Goal: Check status: Check status

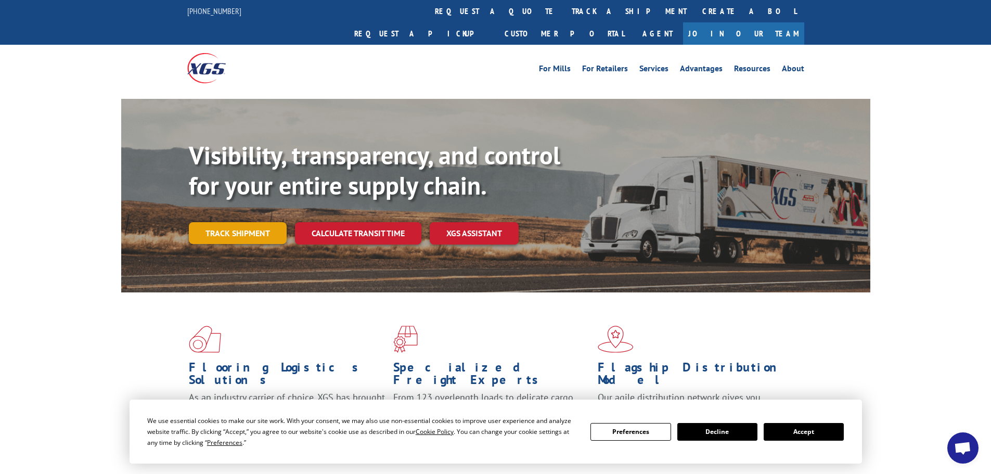
click at [240, 222] on link "Track shipment" at bounding box center [238, 233] width 98 height 22
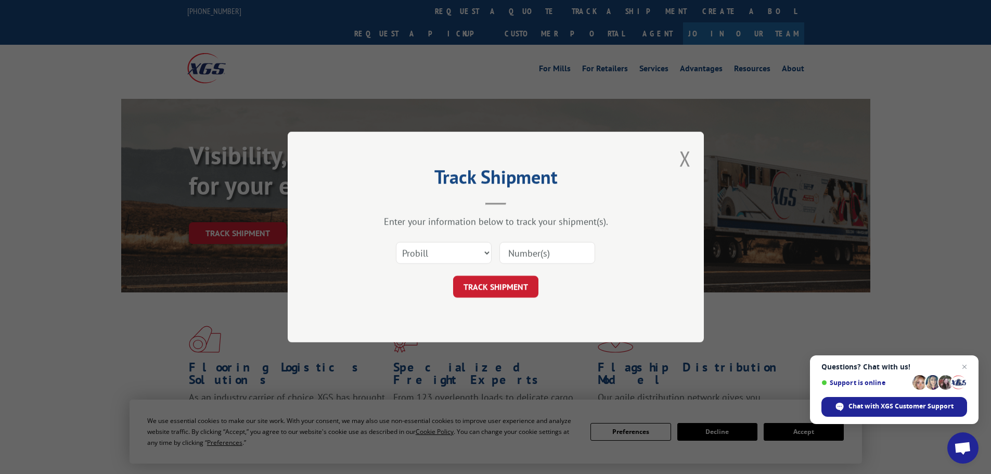
paste input "5527413"
type input "5527413"
click at [492, 284] on button "TRACK SHIPMENT" at bounding box center [495, 287] width 85 height 22
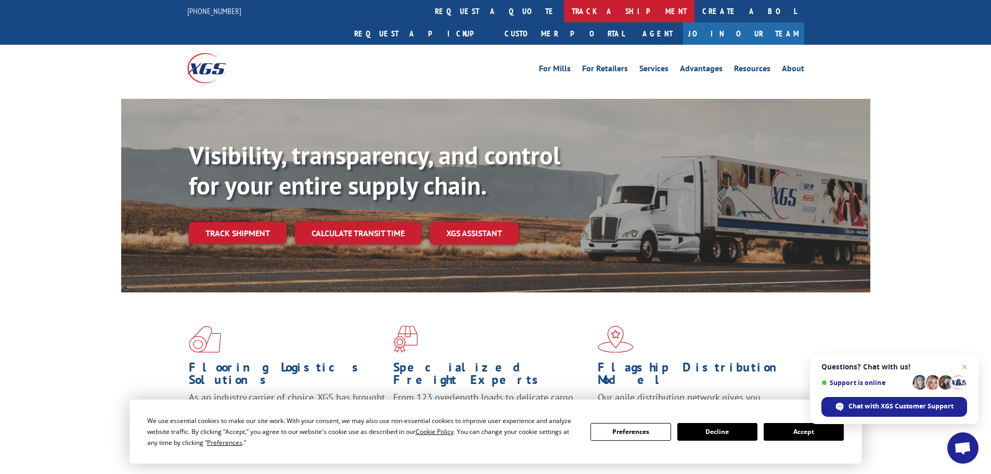
click at [564, 8] on link "track a shipment" at bounding box center [629, 11] width 131 height 22
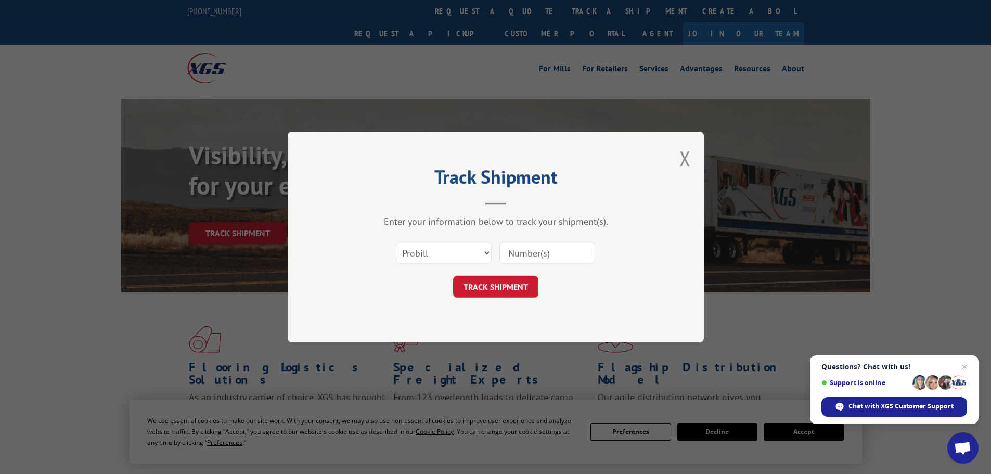
click at [517, 255] on input at bounding box center [547, 253] width 96 height 22
paste input "17601088"
type input "17601088"
click at [490, 287] on button "TRACK SHIPMENT" at bounding box center [495, 287] width 85 height 22
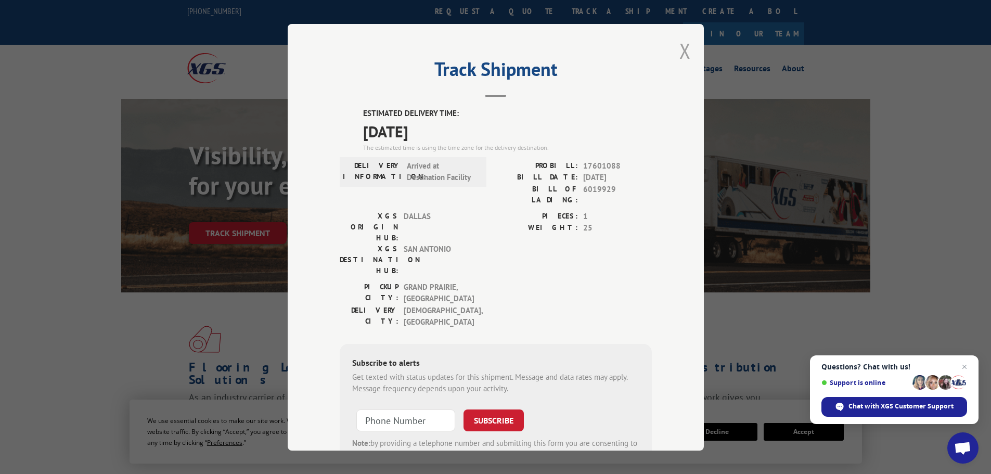
click at [682, 48] on button "Close modal" at bounding box center [684, 51] width 11 height 28
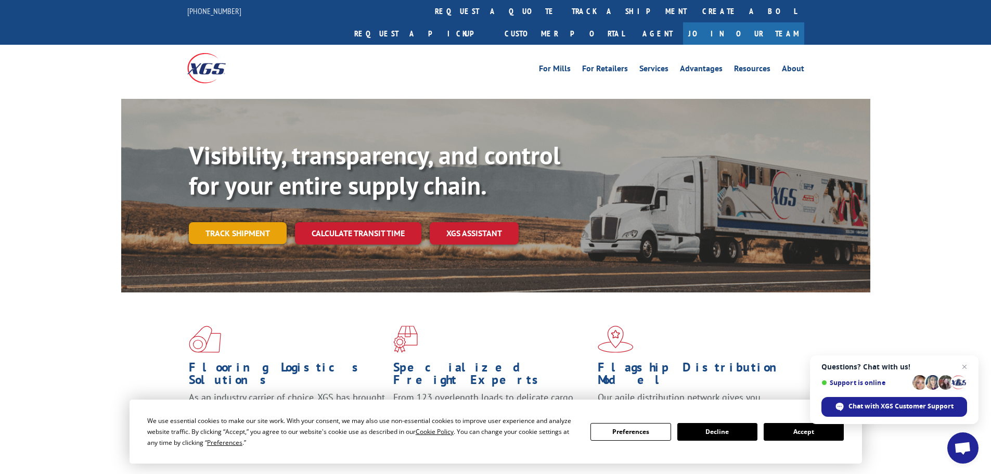
click at [235, 222] on link "Track shipment" at bounding box center [238, 233] width 98 height 22
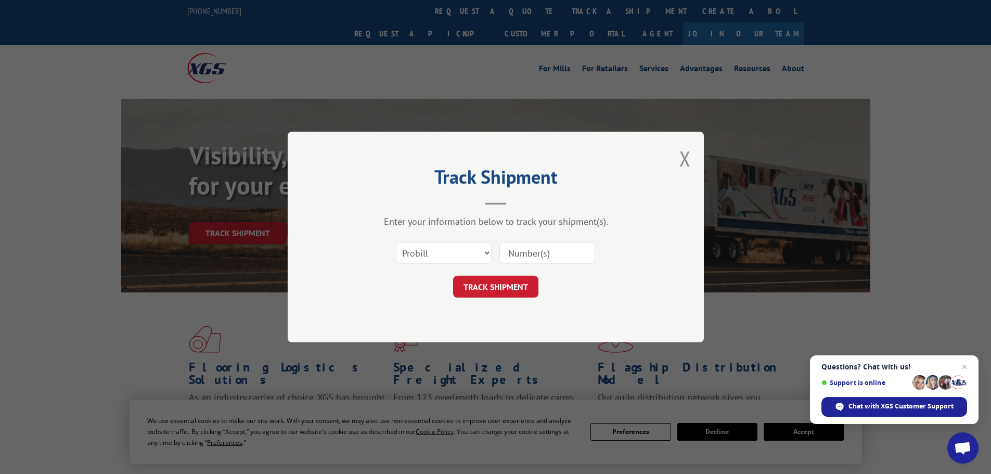
paste input "17516674"
type input "17516674"
click at [487, 289] on button "TRACK SHIPMENT" at bounding box center [495, 287] width 85 height 22
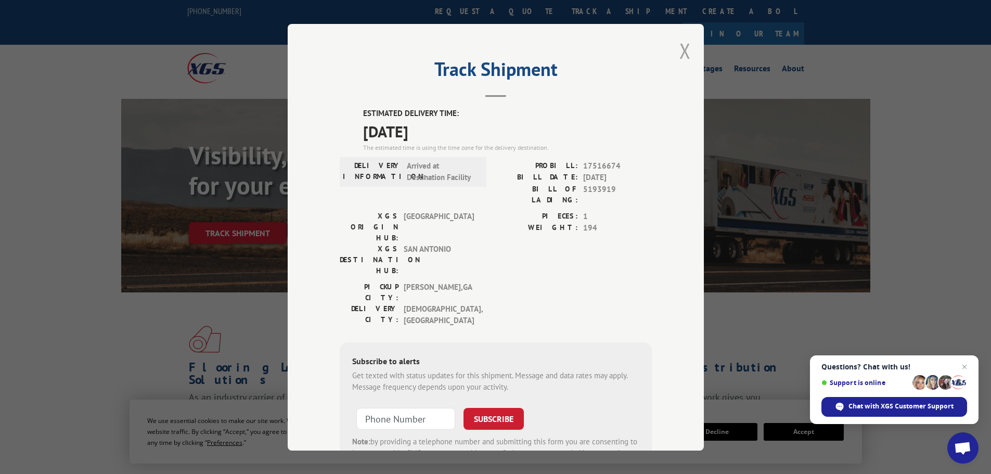
click at [685, 53] on button "Close modal" at bounding box center [684, 51] width 11 height 28
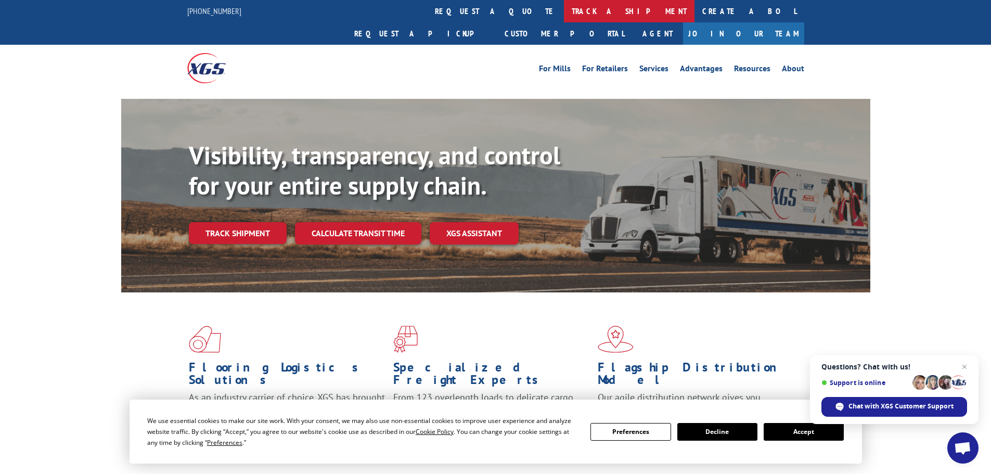
click at [564, 6] on link "track a shipment" at bounding box center [629, 11] width 131 height 22
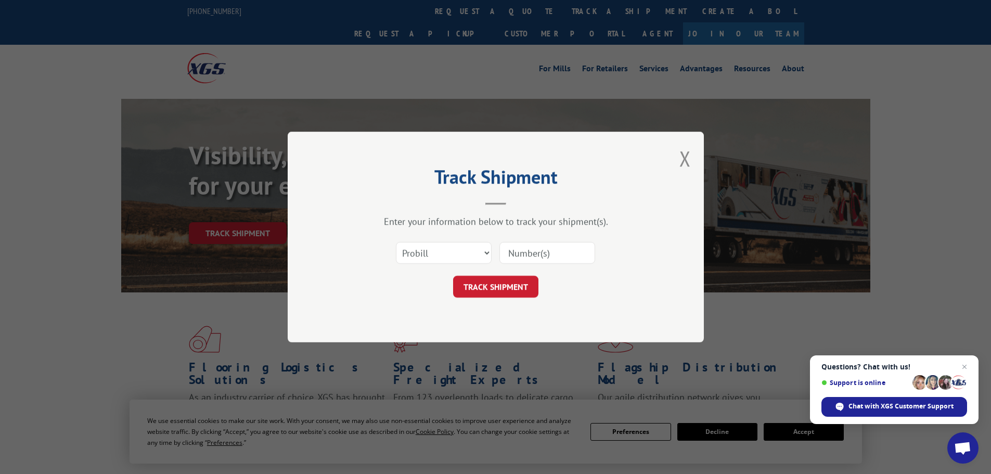
paste input "17229082"
type input "17229082"
click at [489, 285] on button "TRACK SHIPMENT" at bounding box center [495, 287] width 85 height 22
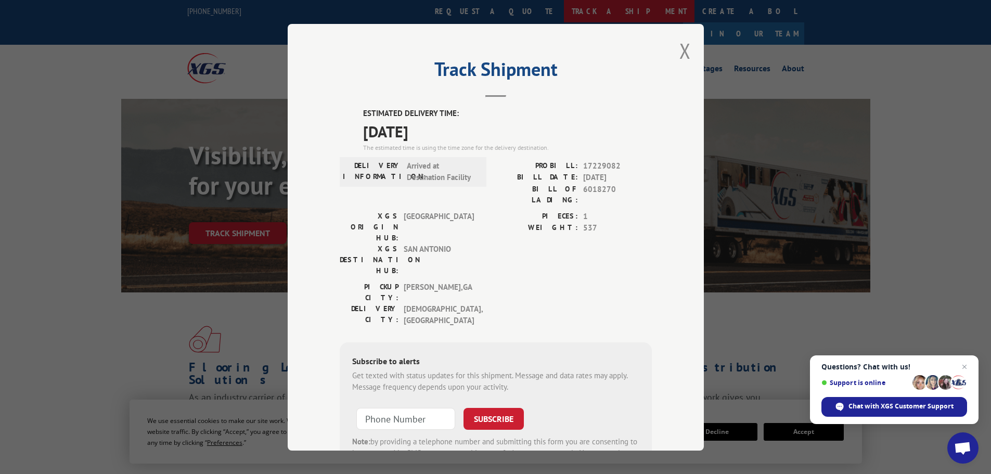
drag, startPoint x: 680, startPoint y: 49, endPoint x: 466, endPoint y: 14, distance: 217.2
click at [679, 48] on button "Close modal" at bounding box center [684, 51] width 11 height 28
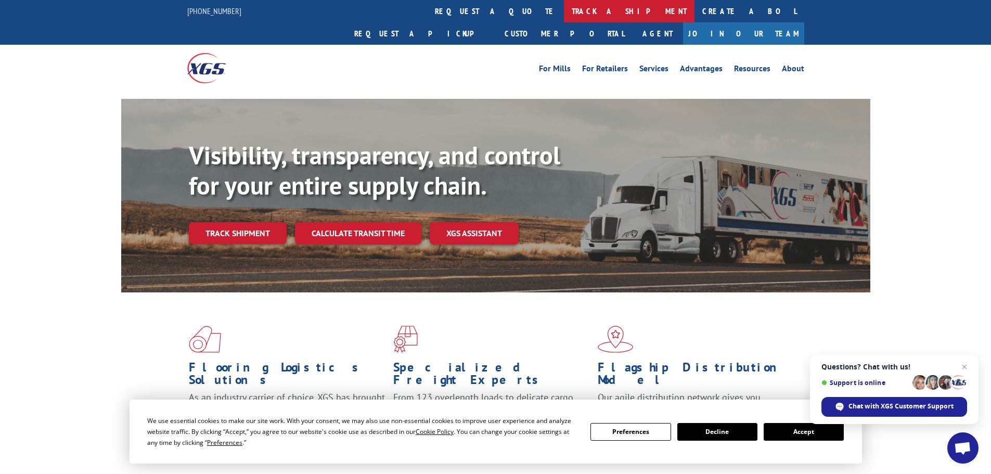
click at [564, 10] on link "track a shipment" at bounding box center [629, 11] width 131 height 22
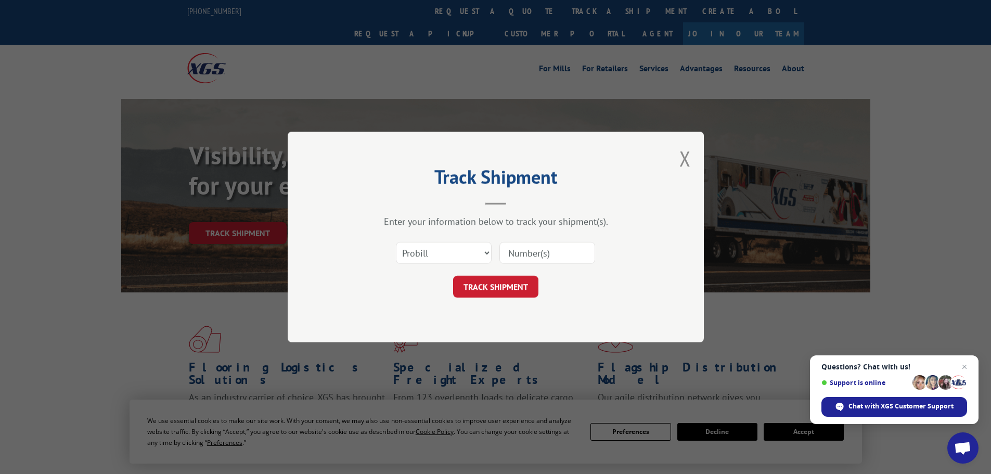
paste input "449327"
type input "449327"
click at [493, 285] on button "TRACK SHIPMENT" at bounding box center [495, 287] width 85 height 22
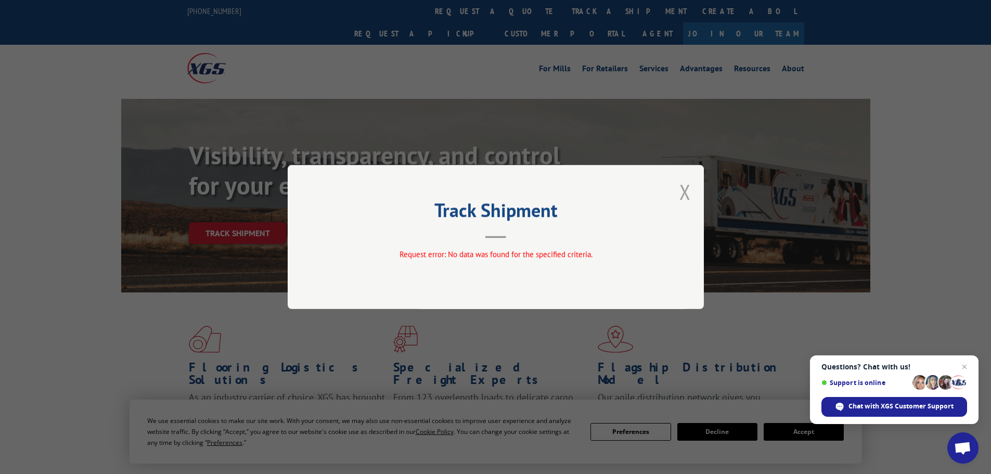
click at [687, 192] on button "Close modal" at bounding box center [684, 192] width 11 height 28
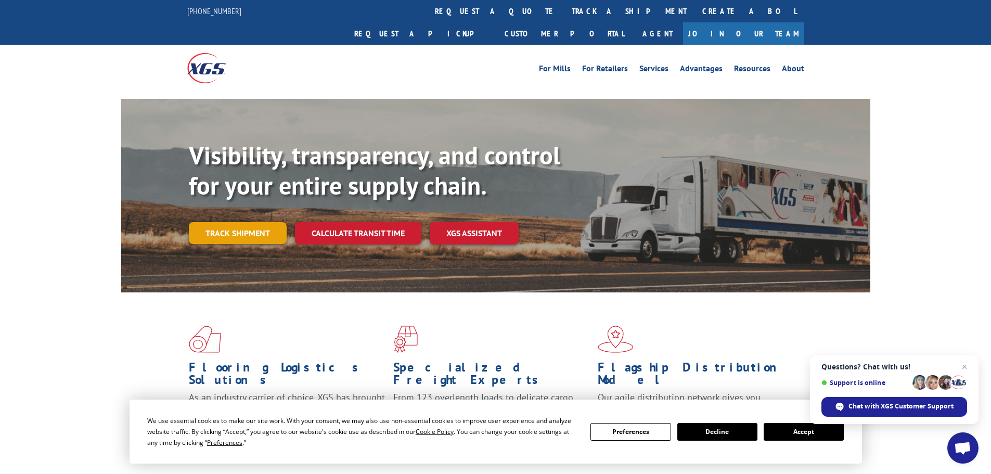
click at [246, 222] on link "Track shipment" at bounding box center [238, 233] width 98 height 22
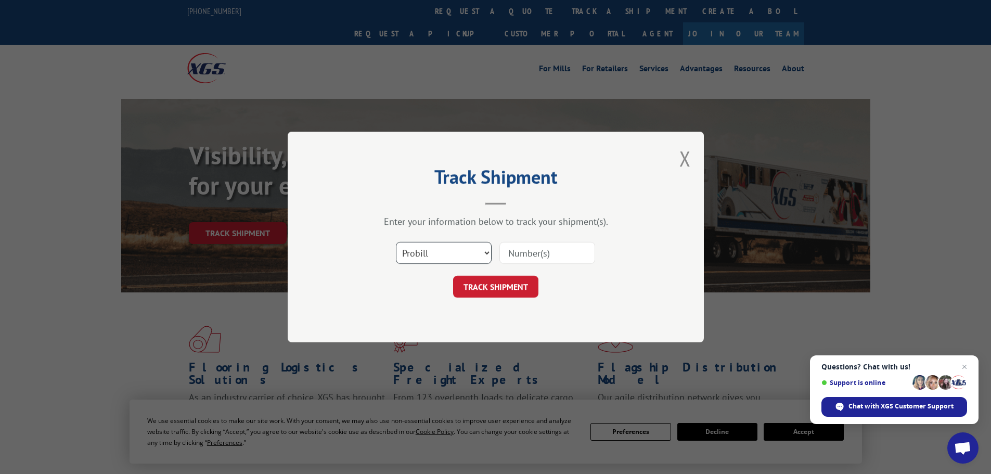
click at [421, 255] on select "Select category... Probill BOL PO" at bounding box center [444, 253] width 96 height 22
select select "bol"
click at [396, 242] on select "Select category... Probill BOL PO" at bounding box center [444, 253] width 96 height 22
click at [514, 254] on input at bounding box center [547, 253] width 96 height 22
paste input "449327"
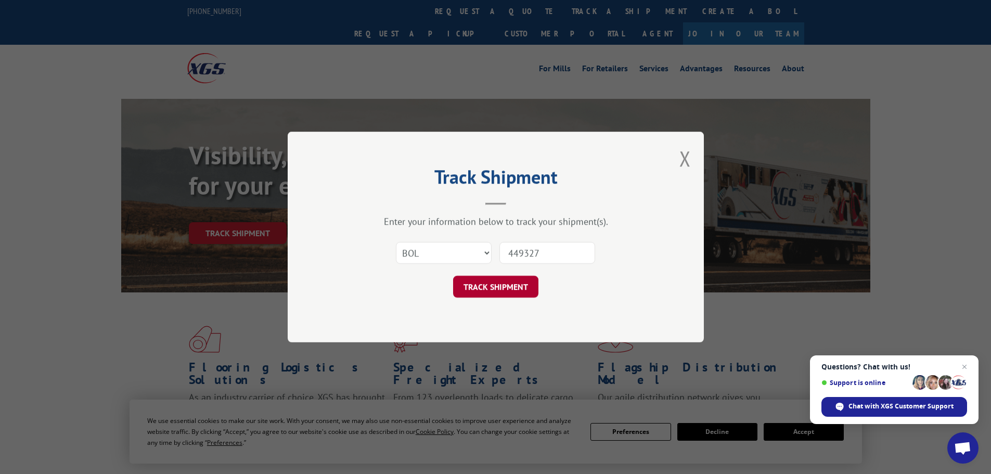
type input "449327"
click at [479, 288] on button "TRACK SHIPMENT" at bounding box center [495, 287] width 85 height 22
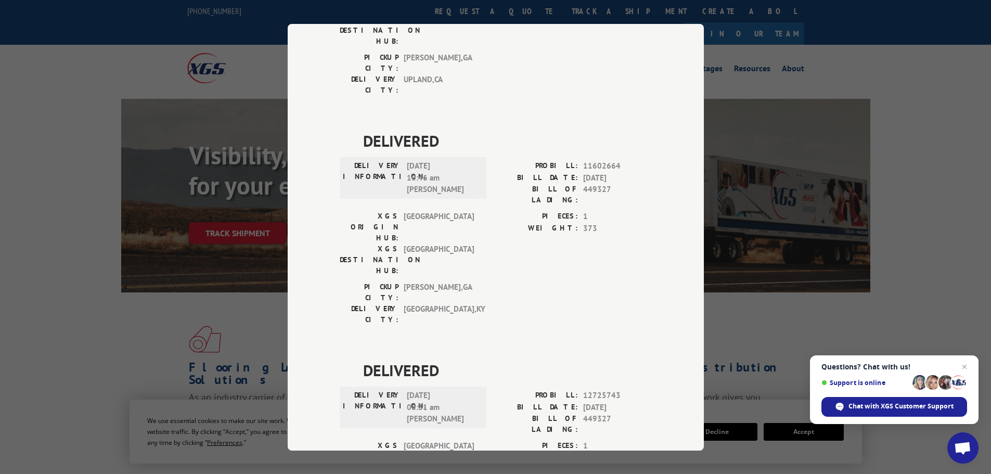
scroll to position [468, 0]
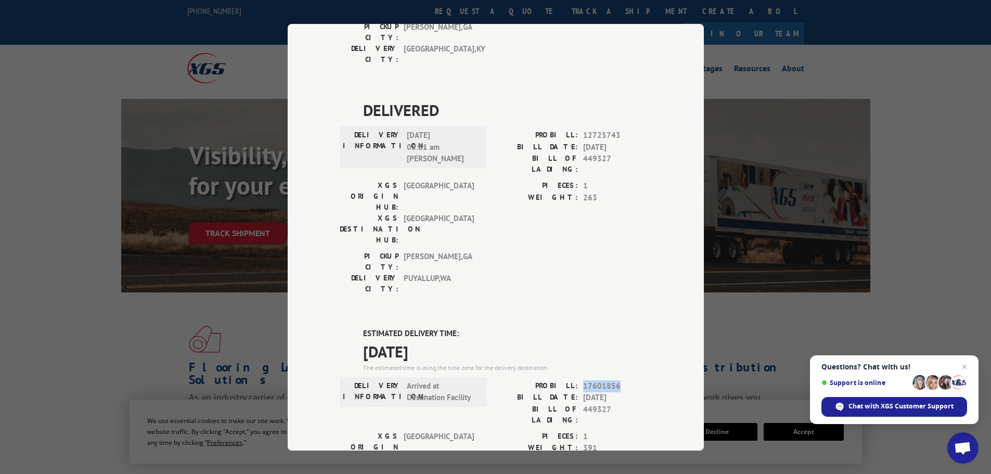
drag, startPoint x: 579, startPoint y: 205, endPoint x: 612, endPoint y: 204, distance: 33.3
click at [612, 380] on span "17601856" at bounding box center [617, 386] width 69 height 12
copy span "17601856"
